Goal: Task Accomplishment & Management: Manage account settings

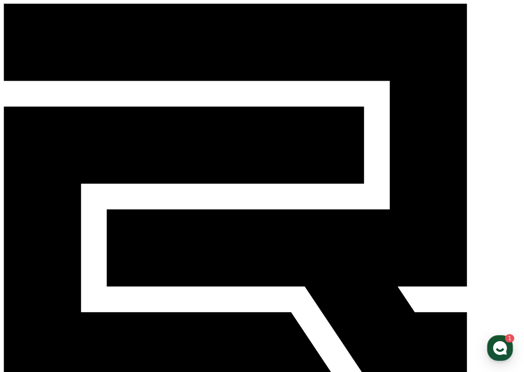
select select "**********"
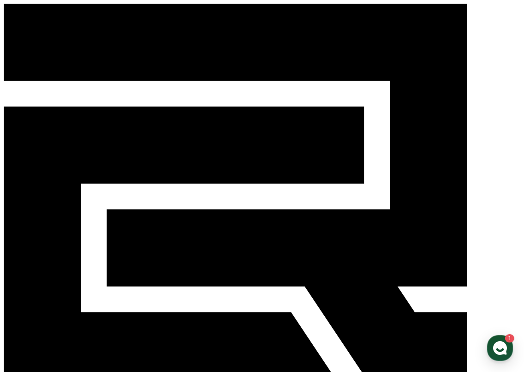
drag, startPoint x: 24, startPoint y: 131, endPoint x: 113, endPoint y: 133, distance: 89.0
